Goal: Information Seeking & Learning: Learn about a topic

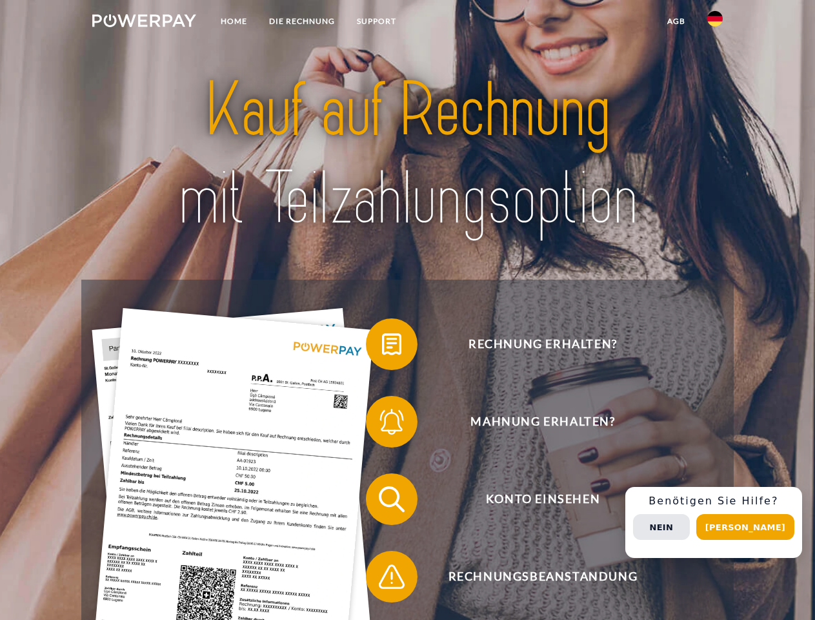
click at [144, 23] on img at bounding box center [144, 20] width 104 height 13
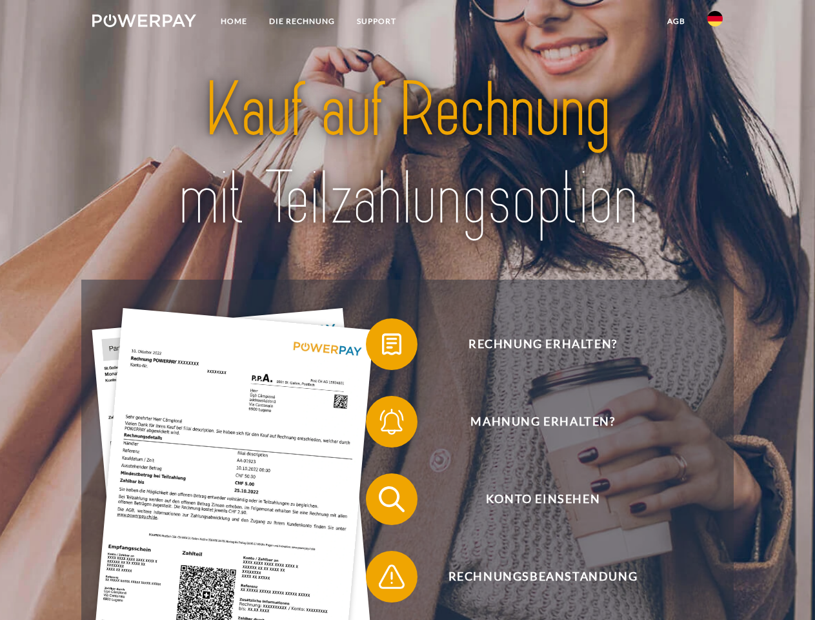
click at [715, 23] on img at bounding box center [715, 18] width 15 height 15
click at [676, 21] on link "agb" at bounding box center [677, 21] width 40 height 23
click at [382, 347] on span at bounding box center [372, 344] width 65 height 65
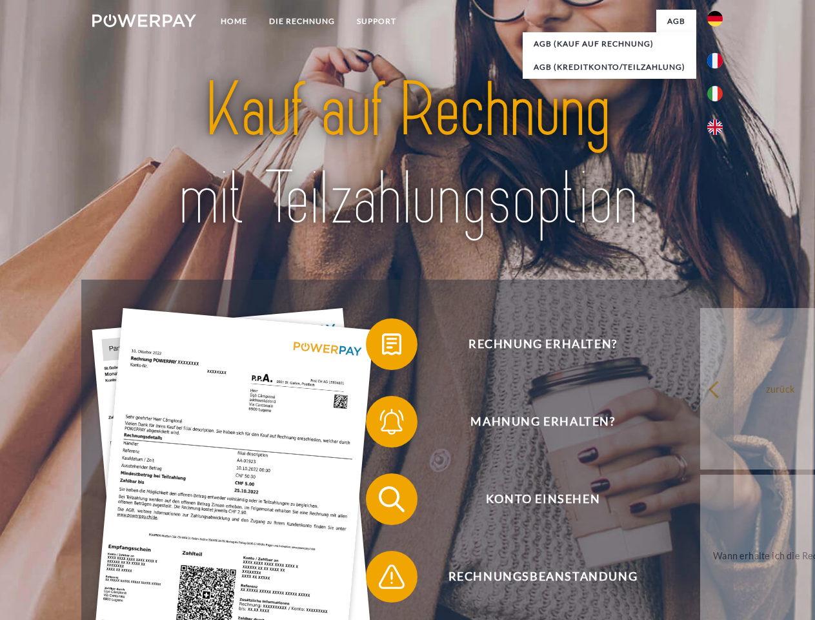
click at [382, 424] on span at bounding box center [372, 421] width 65 height 65
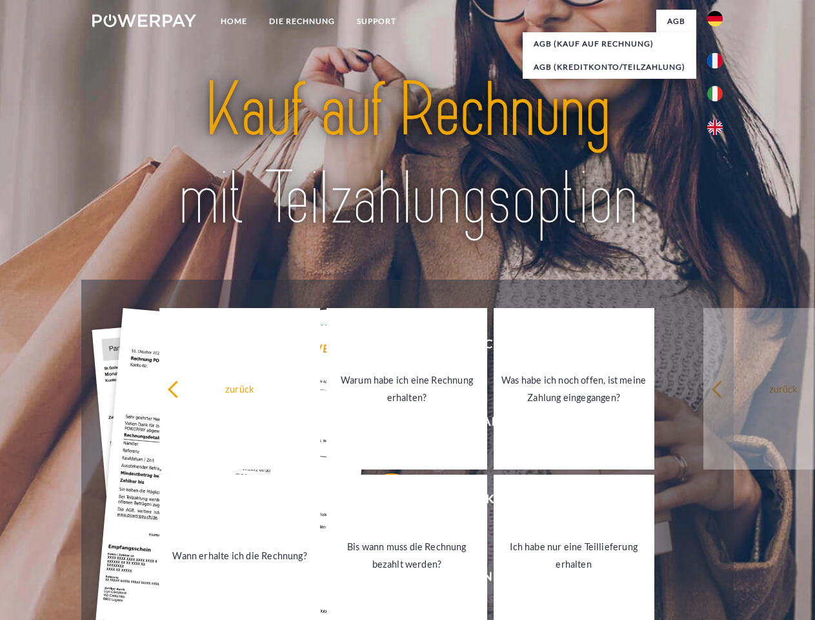
click at [382, 502] on link "Bis wann muss die Rechnung bezahlt werden?" at bounding box center [407, 554] width 161 height 161
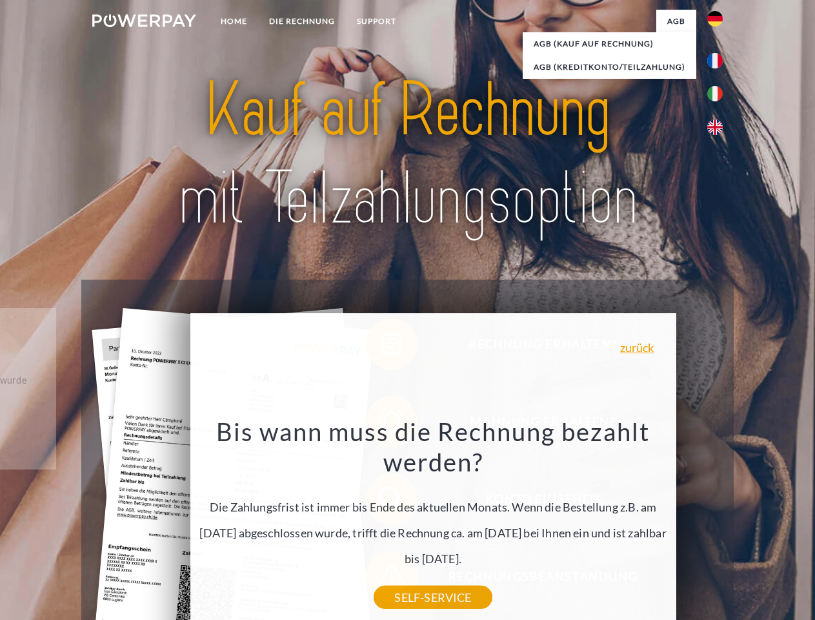
click at [382, 579] on div "Bis wann muss die Rechnung bezahlt werden? Die Zahlungsfrist ist immer bis Ende…" at bounding box center [433, 506] width 471 height 181
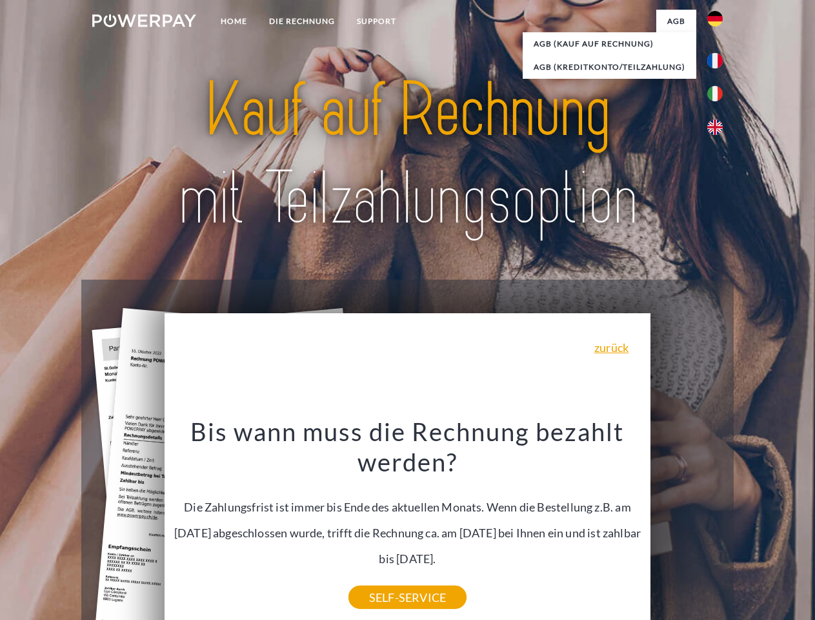
click at [719, 522] on div "Rechnung erhalten? Mahnung erhalten? Konto einsehen" at bounding box center [407, 538] width 652 height 516
click at [687, 525] on span "Konto einsehen" at bounding box center [543, 499] width 316 height 52
click at [750, 527] on header "Home DIE RECHNUNG SUPPORT" at bounding box center [407, 446] width 815 height 892
